Goal: Transaction & Acquisition: Purchase product/service

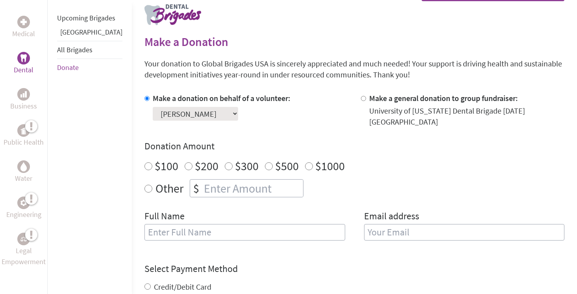
scroll to position [162, 0]
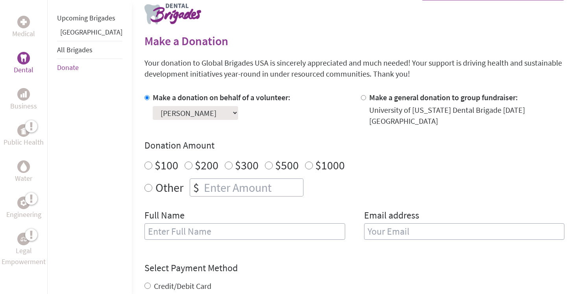
radio input "true"
click at [202, 184] on input "number" at bounding box center [252, 187] width 101 height 17
type input "1250"
click at [179, 226] on input "text" at bounding box center [244, 231] width 201 height 17
click at [170, 210] on div "Full Name" at bounding box center [244, 229] width 201 height 40
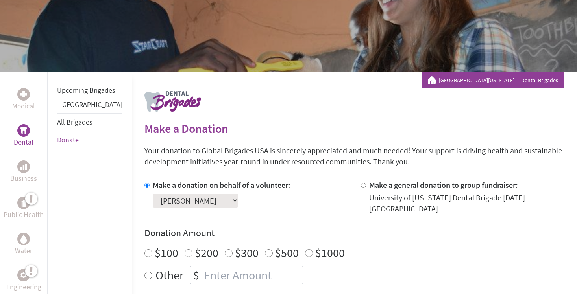
scroll to position [103, 0]
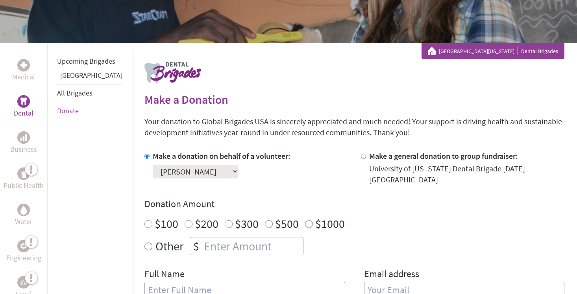
radio input "true"
click at [218, 238] on input "number" at bounding box center [252, 246] width 101 height 17
type input "1250"
click at [280, 274] on div "Full Name" at bounding box center [244, 288] width 201 height 40
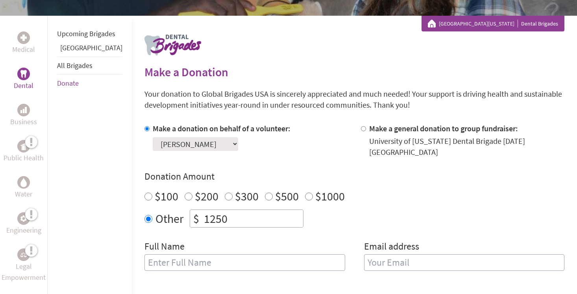
scroll to position [132, 0]
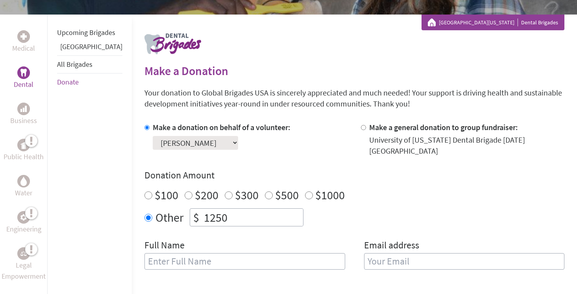
click at [280, 263] on input "text" at bounding box center [244, 261] width 201 height 17
type input "Pragnesh"
click at [483, 253] on input "email" at bounding box center [464, 261] width 201 height 17
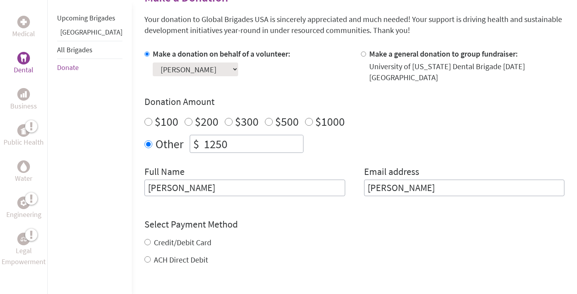
scroll to position [227, 0]
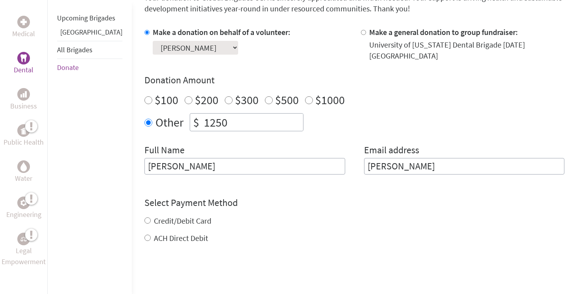
type input "Patel"
click at [144, 214] on div "Select Payment Method NOTE: American Express is not accepted. Please proceed no…" at bounding box center [354, 220] width 420 height 47
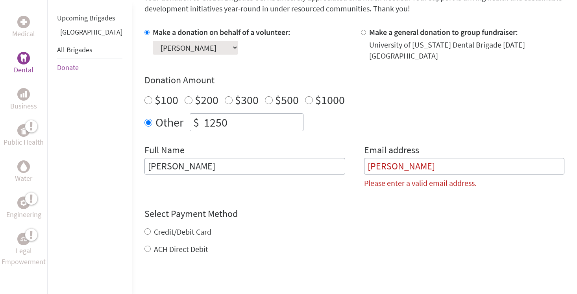
click at [144, 229] on input "Credit/Debit Card" at bounding box center [147, 232] width 6 height 6
radio input "true"
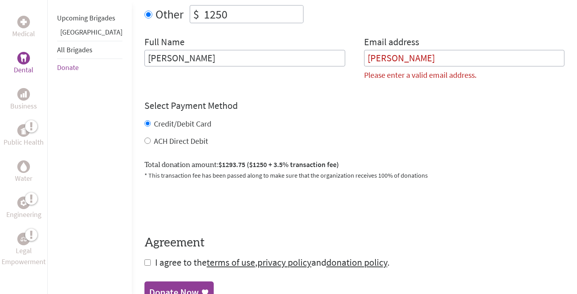
scroll to position [341, 0]
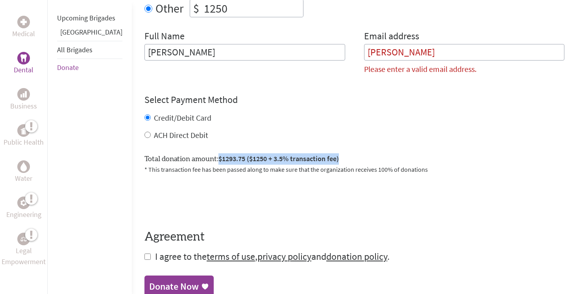
drag, startPoint x: 196, startPoint y: 149, endPoint x: 323, endPoint y: 153, distance: 127.1
click at [323, 153] on div "Total donation amount: $1293.75 ($1250 + 3.5% transaction fee) * This transacti…" at bounding box center [354, 160] width 420 height 27
click at [144, 130] on div "ACH Direct Debit" at bounding box center [354, 135] width 420 height 11
click at [144, 132] on input "ACH Direct Debit" at bounding box center [147, 135] width 6 height 6
radio input "true"
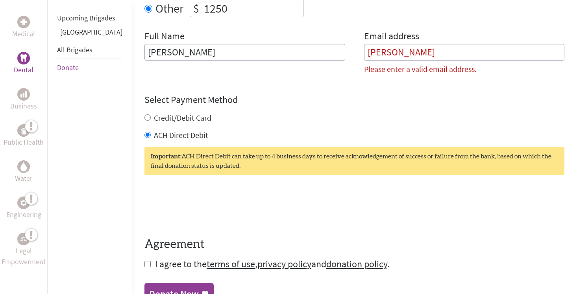
click at [390, 44] on input "Patel" at bounding box center [464, 52] width 201 height 17
click at [176, 44] on input "Pragnesh" at bounding box center [244, 52] width 201 height 17
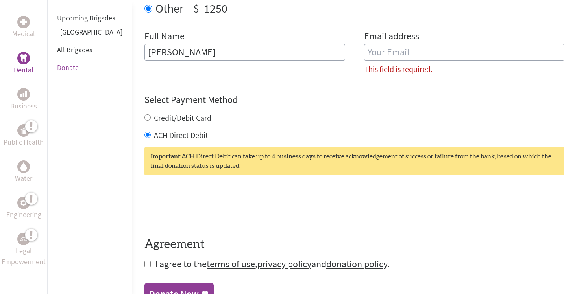
type input "Pragnesh Patel"
click at [454, 44] on input "email" at bounding box center [464, 52] width 201 height 17
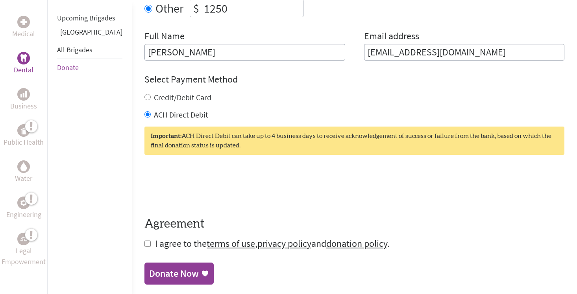
type input "oum11@yahoo.com"
drag, startPoint x: 160, startPoint y: 129, endPoint x: 327, endPoint y: 139, distance: 167.8
click at [327, 139] on div "Important: ACH Direct Debit can take up to 4 business days to receive acknowled…" at bounding box center [354, 141] width 420 height 28
click at [323, 157] on form "Make a donation on behalf of a volunteer: Select a volunteer... Addie Utsey Ali…" at bounding box center [354, 81] width 420 height 337
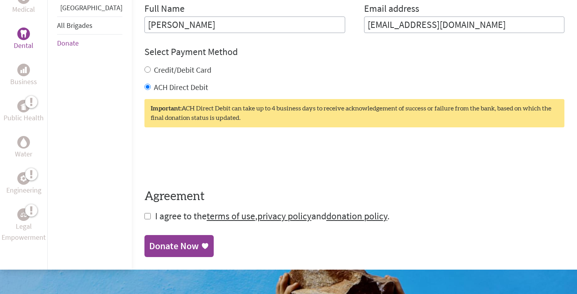
scroll to position [370, 0]
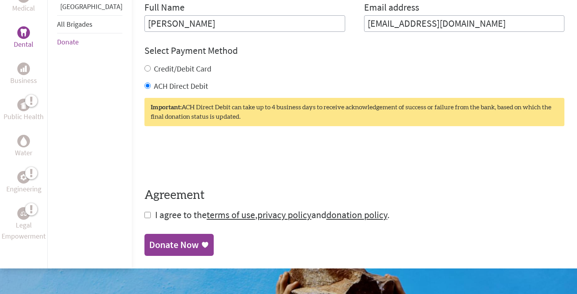
click at [144, 204] on form "Make a donation on behalf of a volunteer: Select a volunteer... Addie Utsey Ali…" at bounding box center [354, 52] width 420 height 337
click at [144, 212] on input "checkbox" at bounding box center [147, 215] width 6 height 6
checkbox input "true"
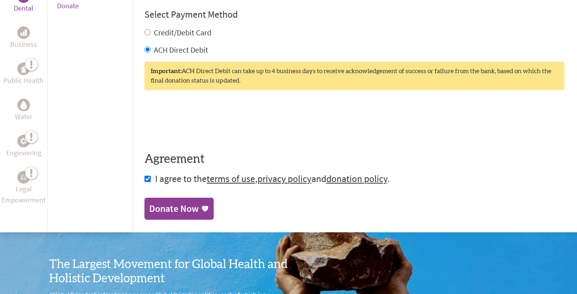
scroll to position [406, 0]
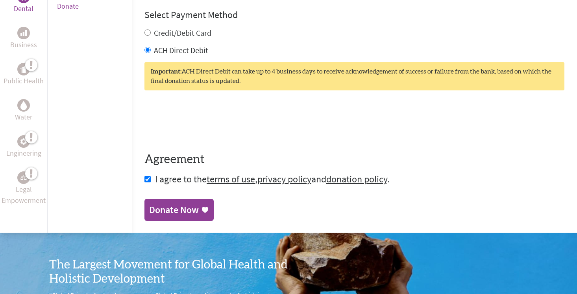
click at [171, 204] on div "Donate Now" at bounding box center [174, 210] width 50 height 13
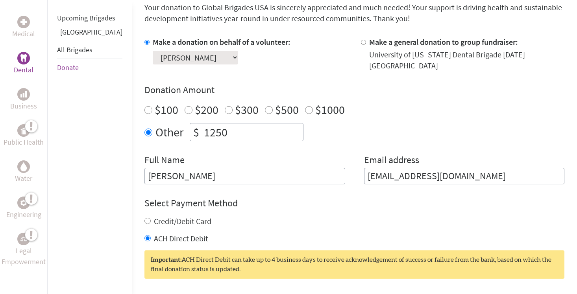
scroll to position [248, 0]
